Goal: Information Seeking & Learning: Learn about a topic

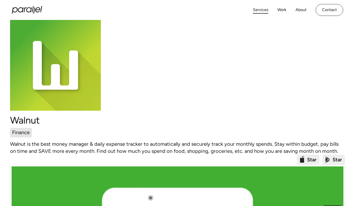
click at [260, 9] on link "Services" at bounding box center [260, 9] width 15 height 7
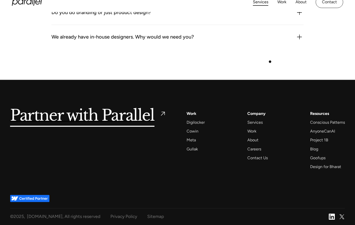
scroll to position [1529, 0]
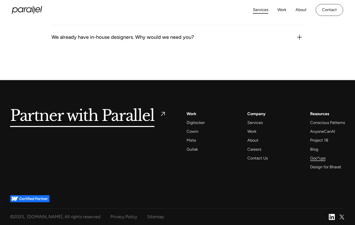
click at [318, 159] on div "Goofups" at bounding box center [317, 158] width 15 height 7
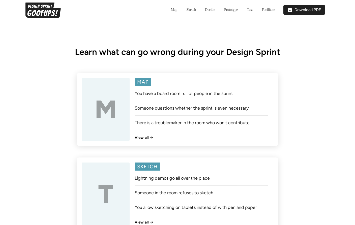
scroll to position [283, 0]
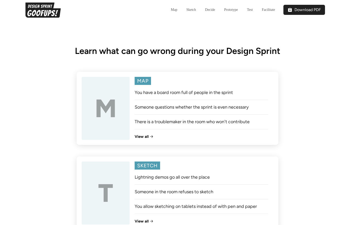
click at [166, 137] on link "View all" at bounding box center [201, 136] width 144 height 5
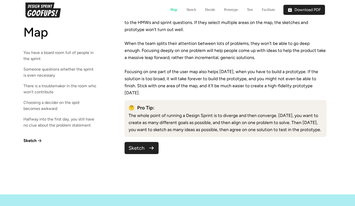
scroll to position [3577, 0]
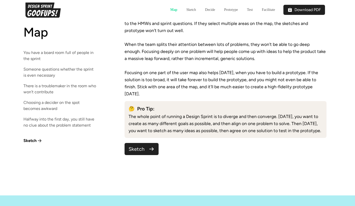
click at [288, 105] on p "🤔 Pro Tip:" at bounding box center [225, 109] width 194 height 8
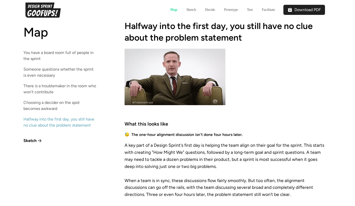
scroll to position [1870, 0]
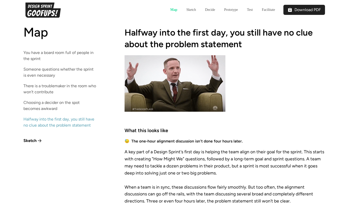
click at [307, 11] on h5 "Download PDF" at bounding box center [307, 9] width 26 height 5
click at [297, 11] on h5 "Download PDF" at bounding box center [307, 9] width 26 height 5
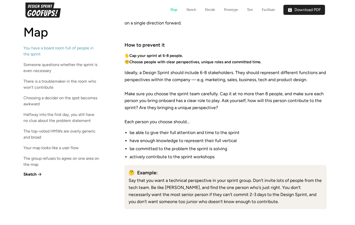
scroll to position [406, 0]
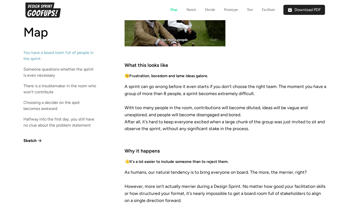
scroll to position [0, 0]
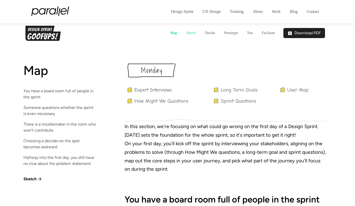
click at [193, 35] on link "Sketch" at bounding box center [191, 33] width 19 height 15
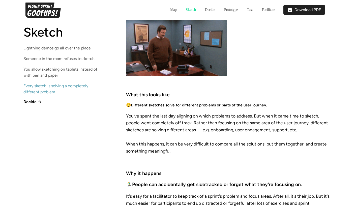
scroll to position [1468, 0]
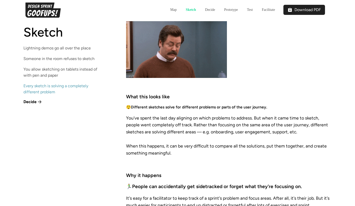
click at [30, 100] on div "Decide" at bounding box center [29, 102] width 13 height 5
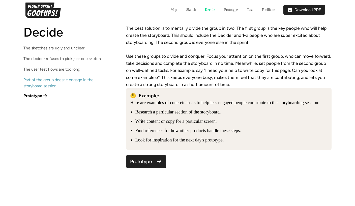
scroll to position [1593, 0]
click at [32, 96] on div "Prototype" at bounding box center [32, 95] width 19 height 5
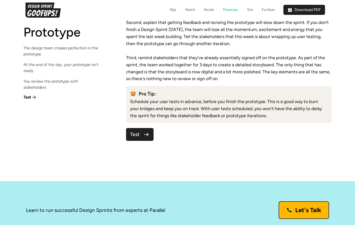
scroll to position [1432, 0]
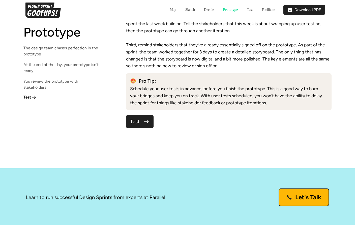
click at [139, 118] on div "Test" at bounding box center [134, 121] width 9 height 7
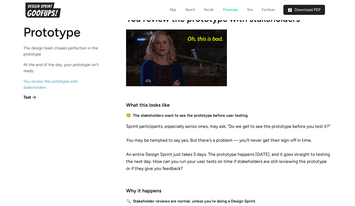
scroll to position [1088, 0]
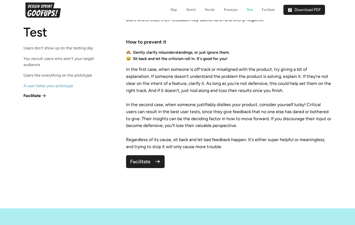
scroll to position [1540, 0]
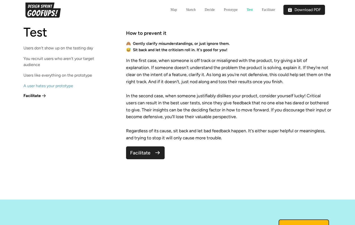
click at [132, 146] on link "Facilitate" at bounding box center [145, 152] width 39 height 13
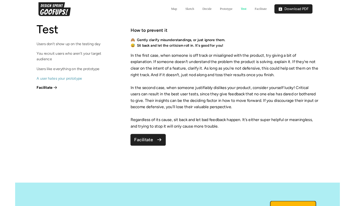
scroll to position [1559, 0]
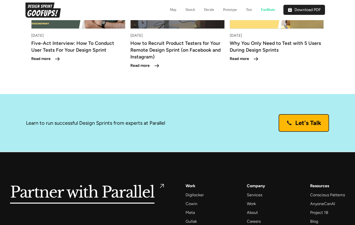
scroll to position [2417, 0]
